Goal: Task Accomplishment & Management: Use online tool/utility

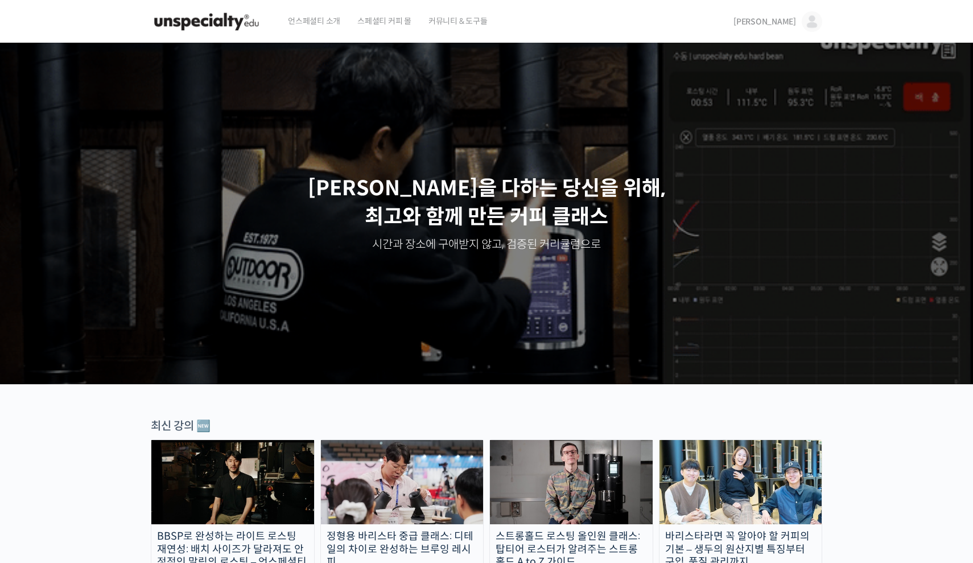
click at [815, 16] on img at bounding box center [812, 21] width 20 height 20
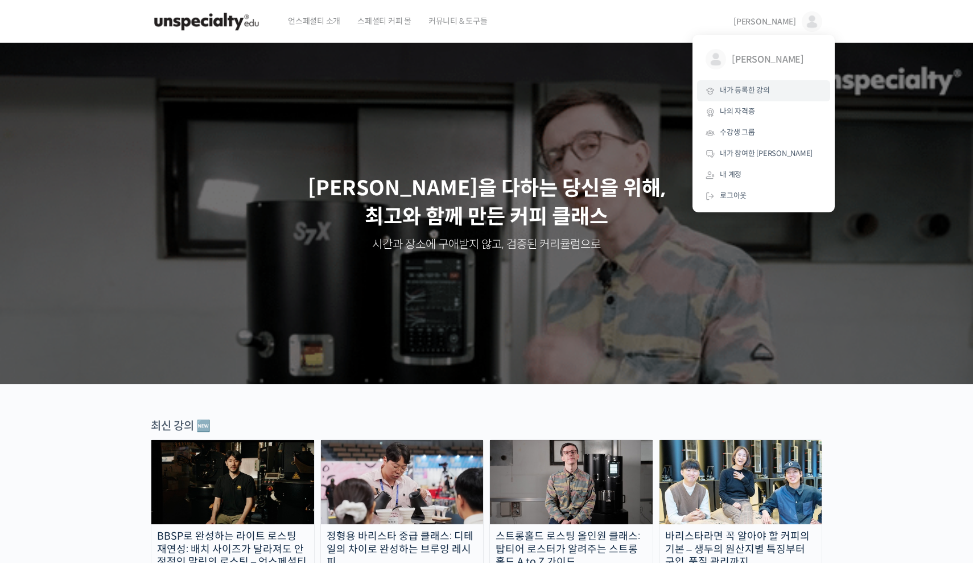
click at [791, 84] on link "내가 등록한 강의" at bounding box center [763, 90] width 133 height 21
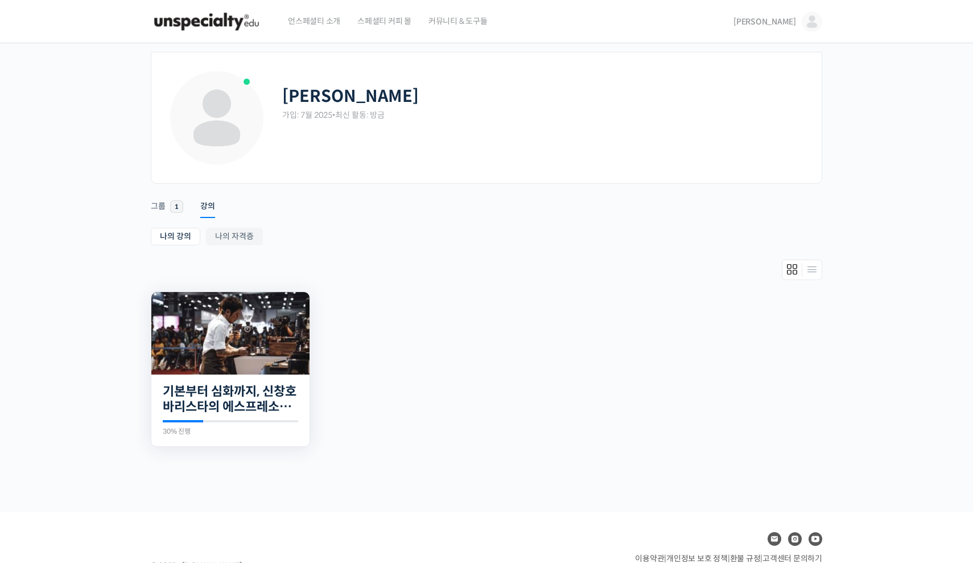
click at [272, 346] on img at bounding box center [230, 333] width 158 height 82
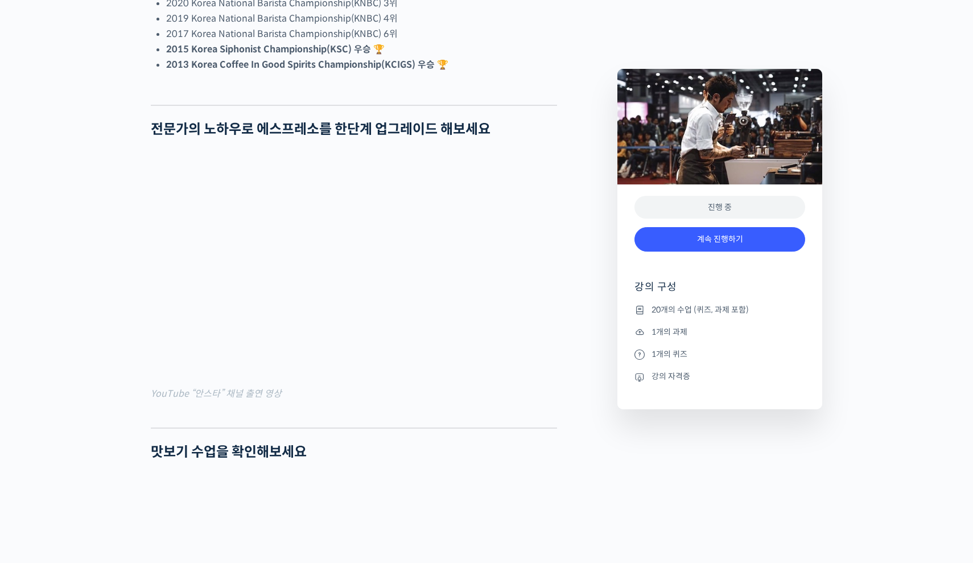
scroll to position [919, 0]
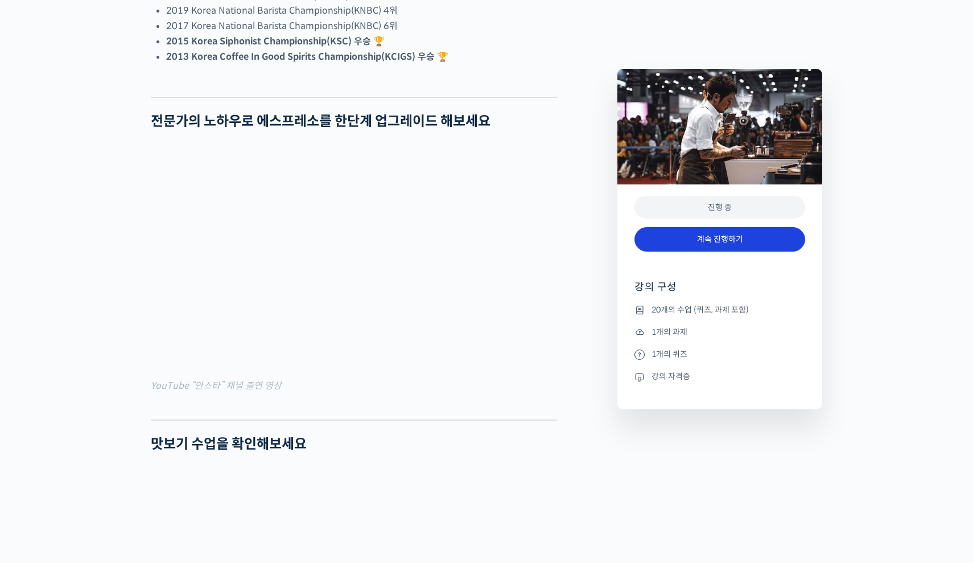
click at [680, 238] on link "계속 진행하기" at bounding box center [719, 239] width 171 height 24
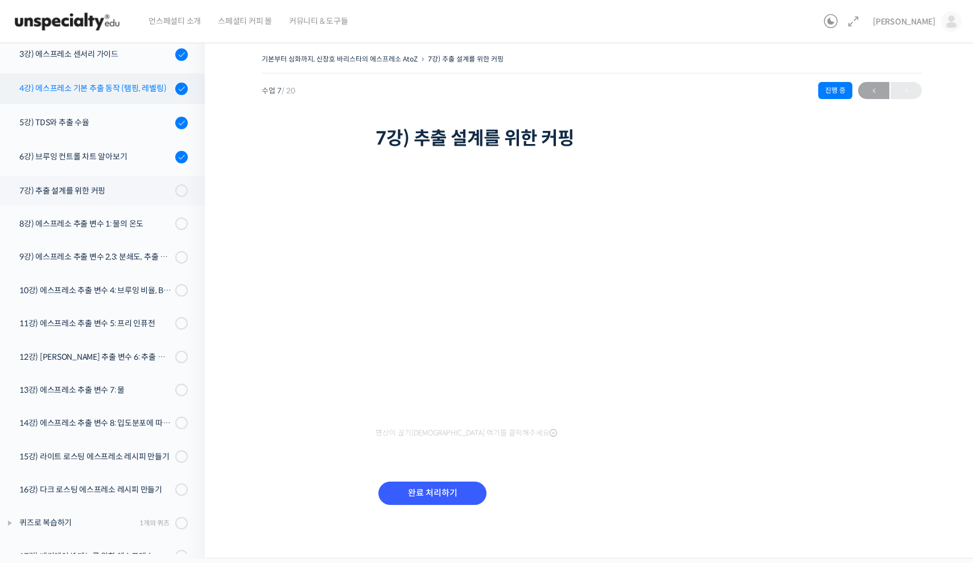
scroll to position [219, 0]
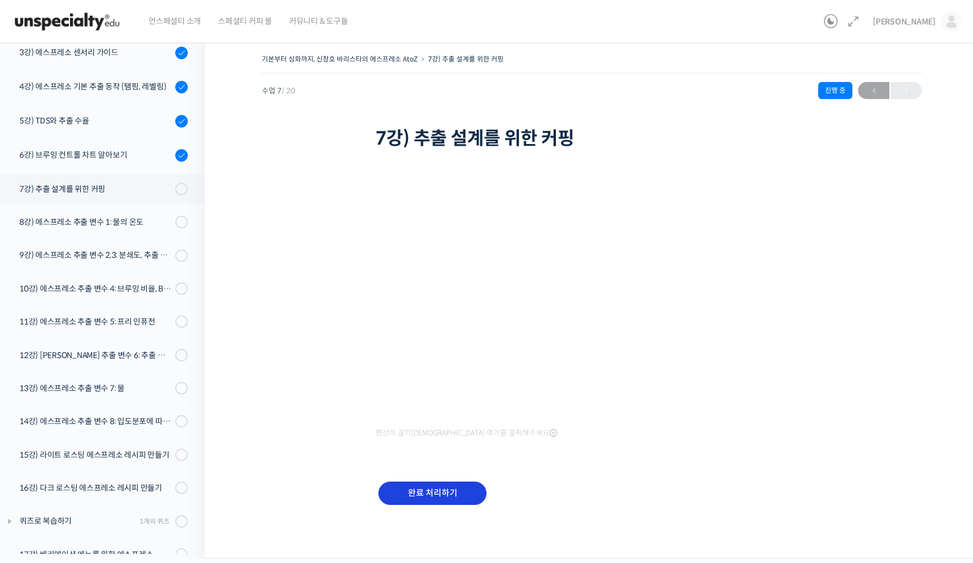
click at [406, 492] on input "완료 처리하기" at bounding box center [432, 492] width 108 height 23
